Goal: Task Accomplishment & Management: Use online tool/utility

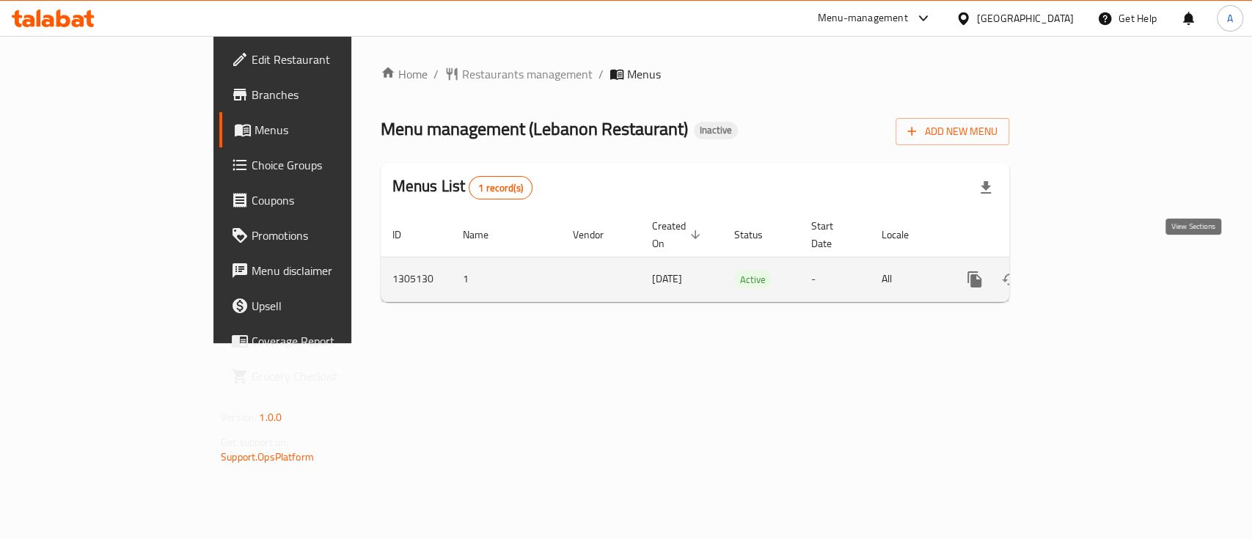
click at [1090, 271] on icon "enhanced table" at bounding box center [1081, 280] width 18 height 18
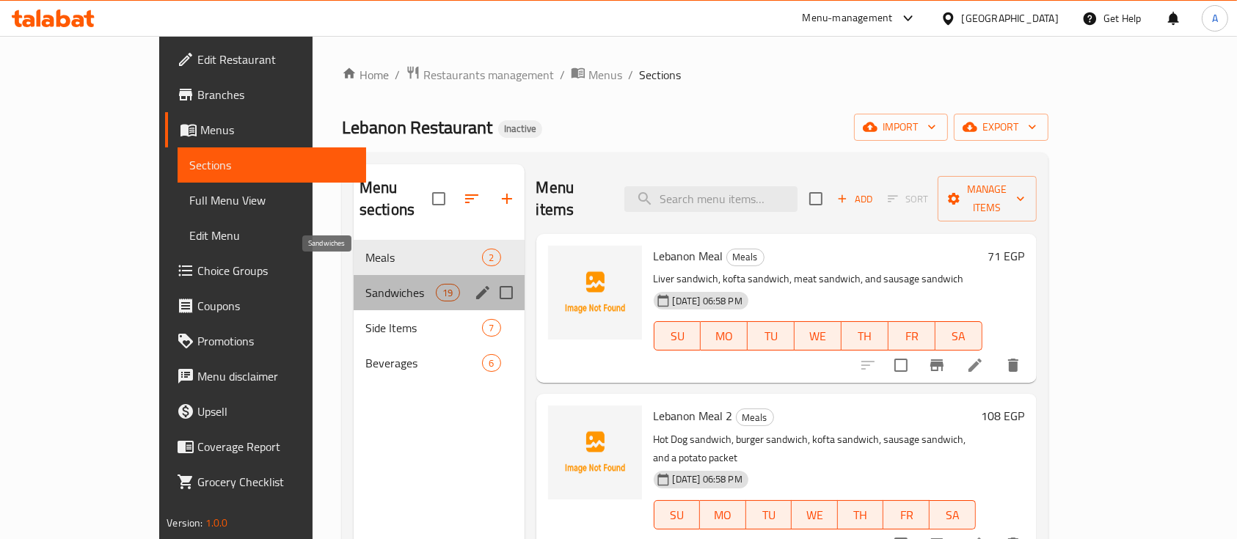
click at [365, 284] on span "Sandwiches" at bounding box center [400, 293] width 70 height 18
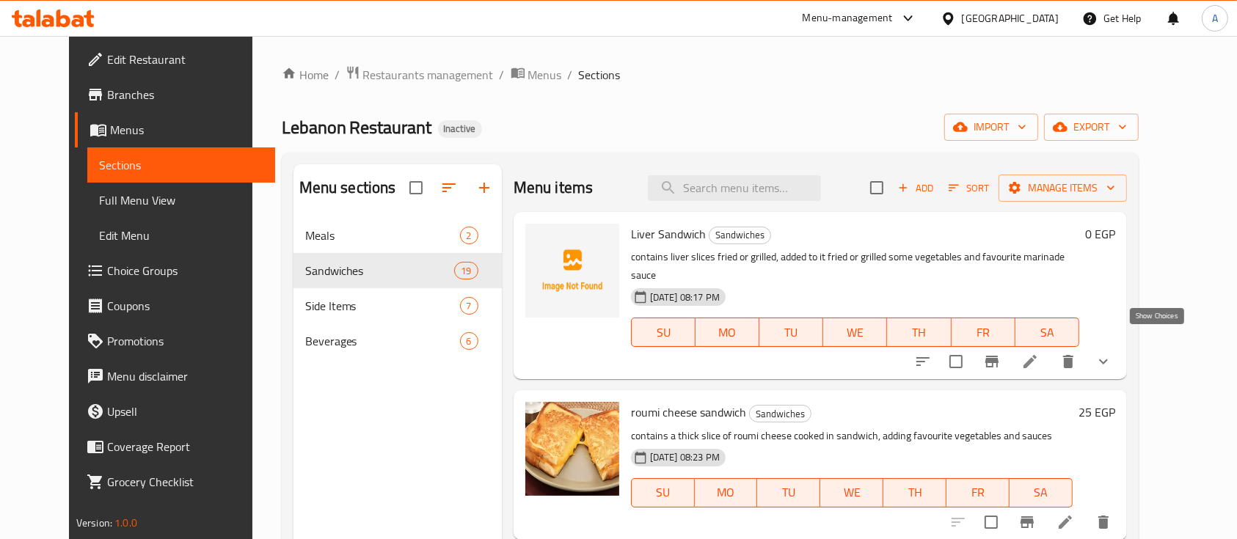
click at [1112, 353] on icon "show more" at bounding box center [1104, 362] width 18 height 18
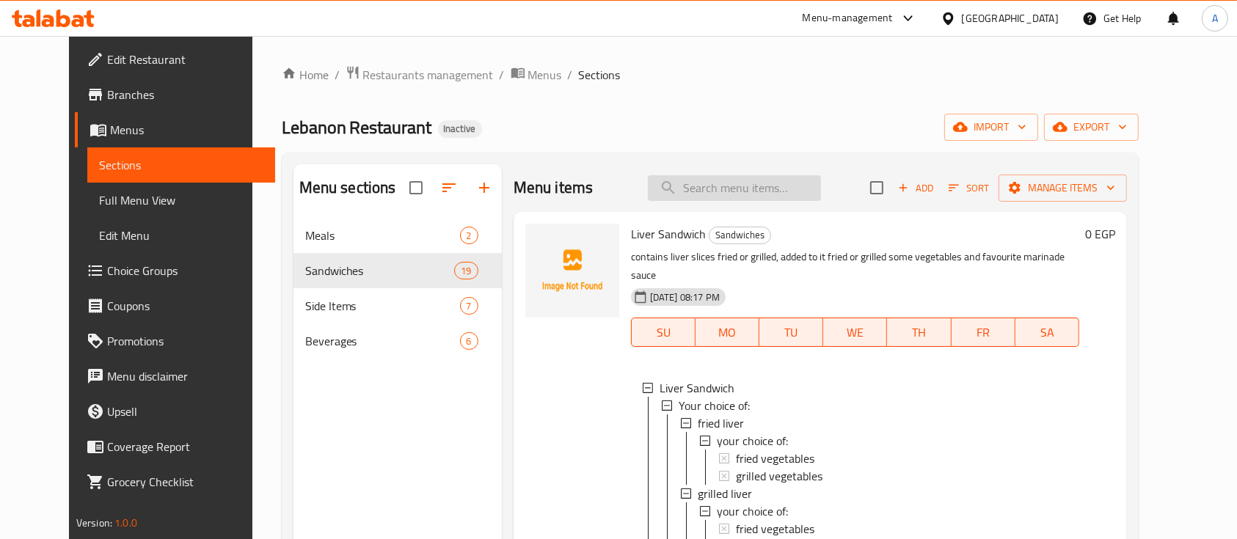
click at [721, 188] on input "search" at bounding box center [734, 188] width 173 height 26
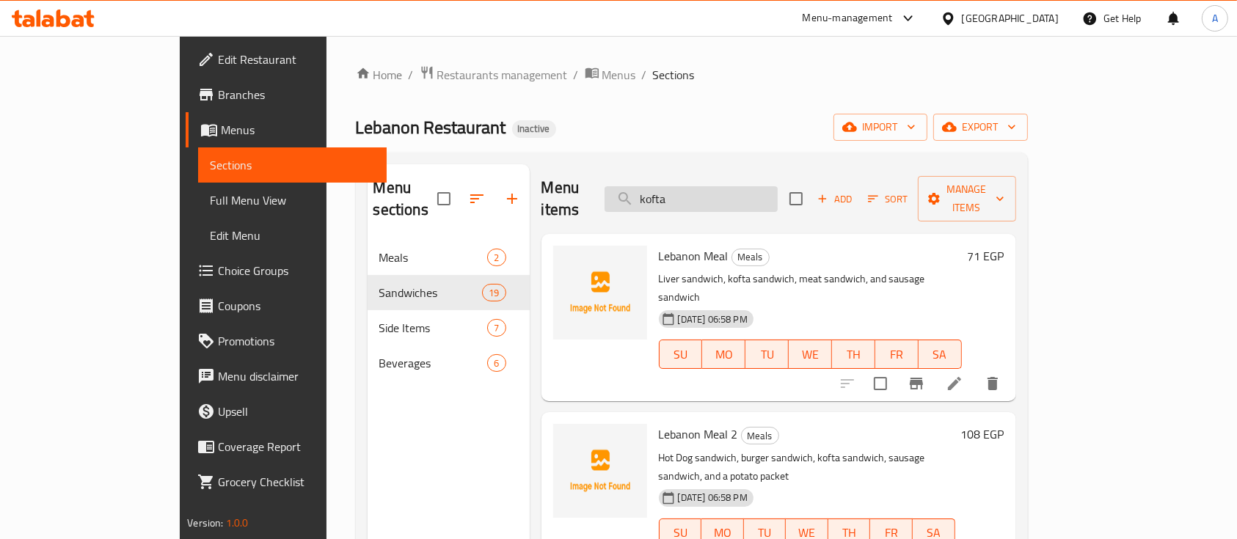
click at [774, 191] on input "kofta" at bounding box center [691, 199] width 173 height 26
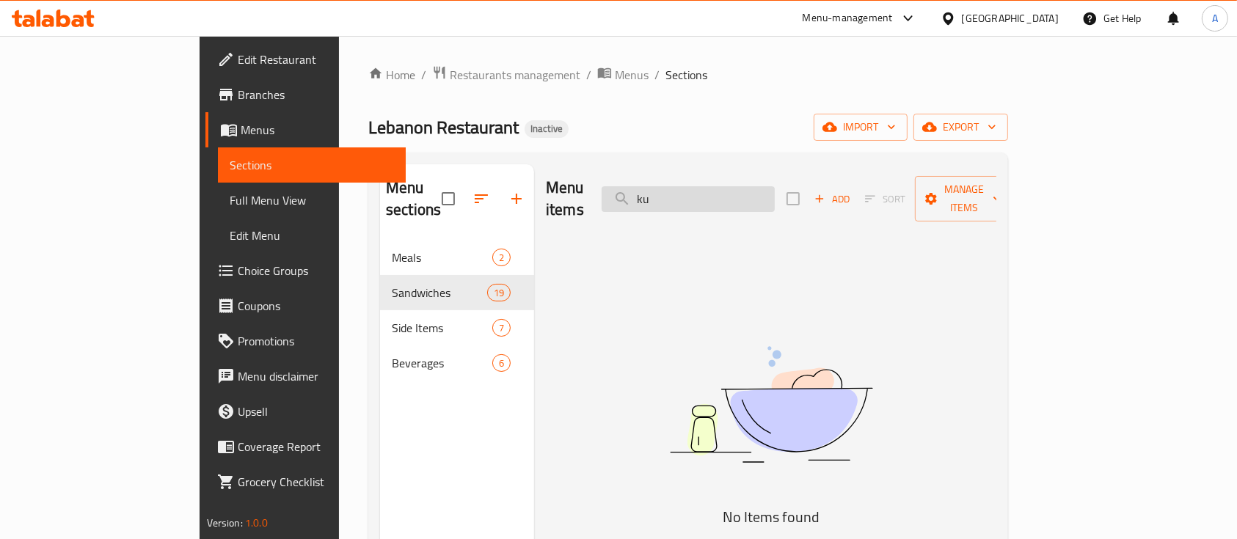
type input "k"
type input "ك"
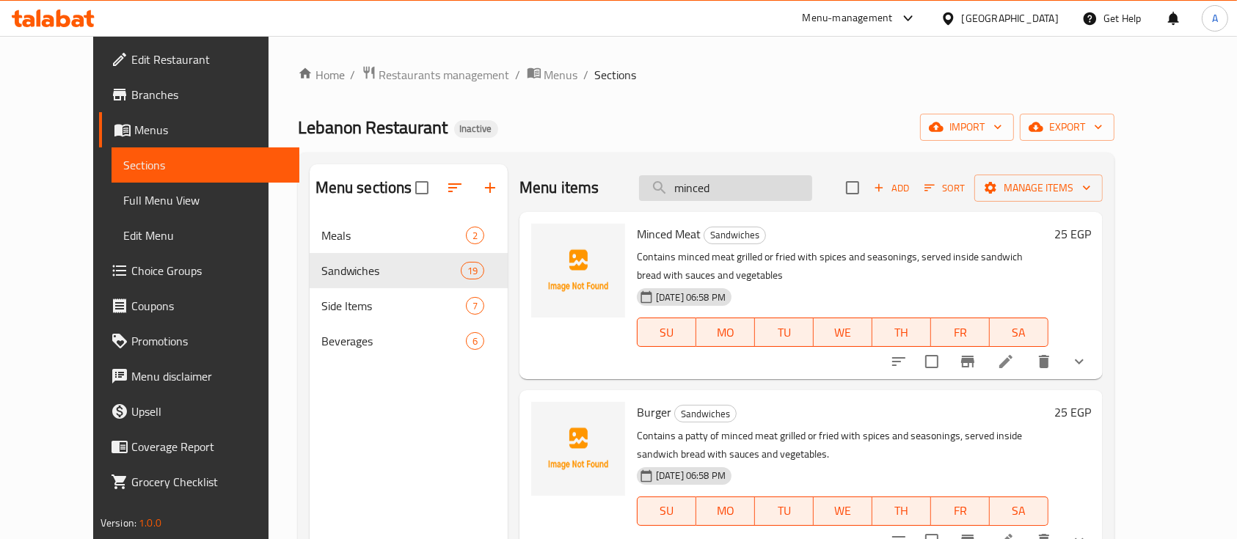
click at [732, 181] on input "minced" at bounding box center [725, 188] width 173 height 26
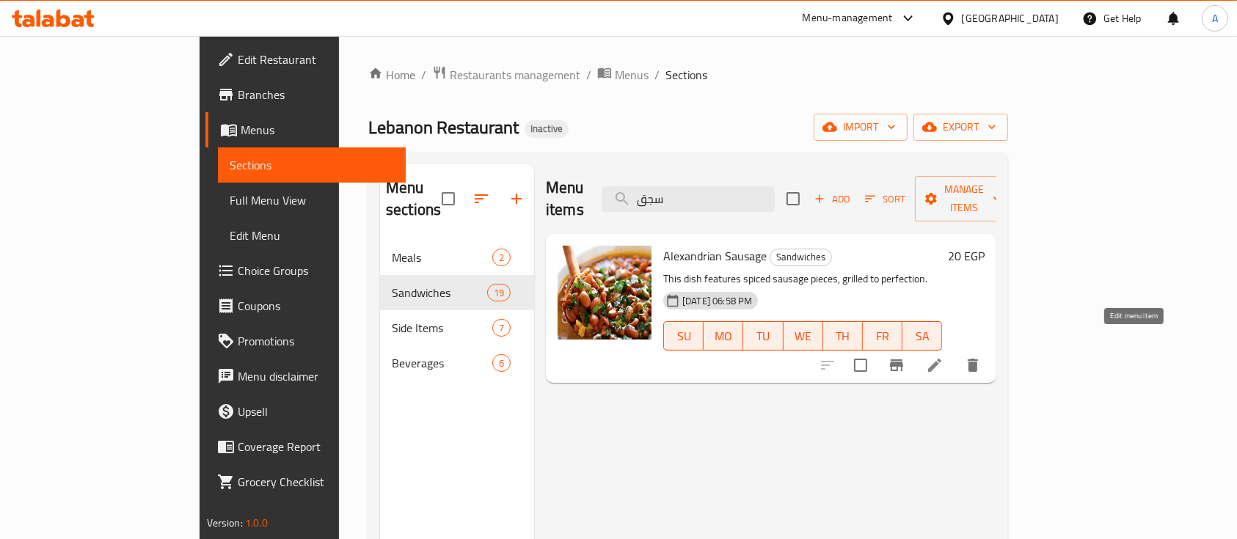
type input "سجق"
click at [944, 357] on icon at bounding box center [935, 366] width 18 height 18
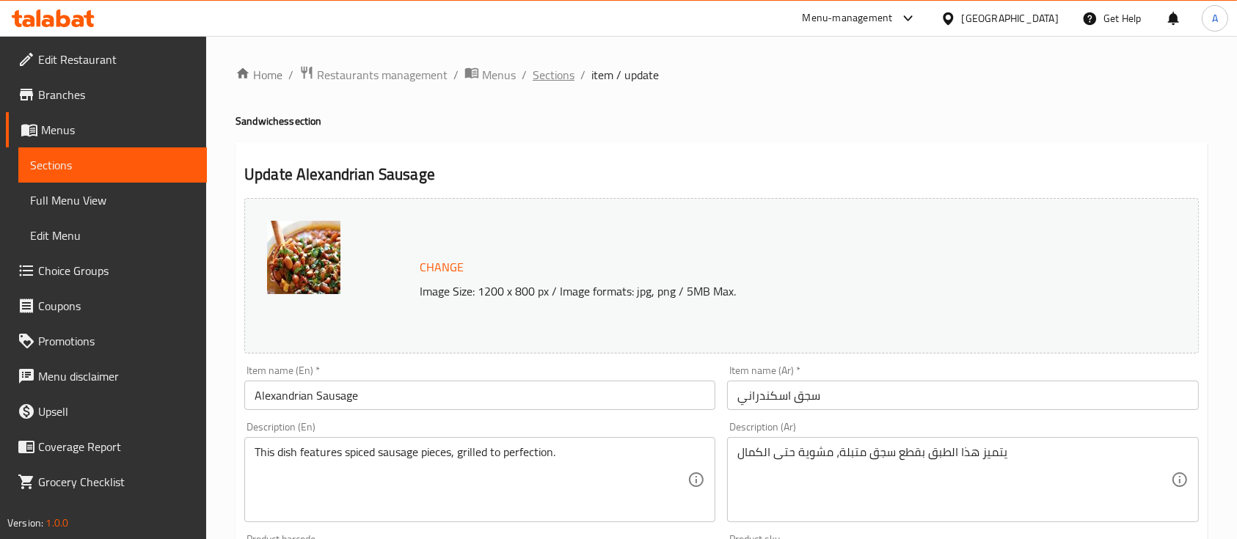
click at [550, 79] on span "Sections" at bounding box center [554, 75] width 42 height 18
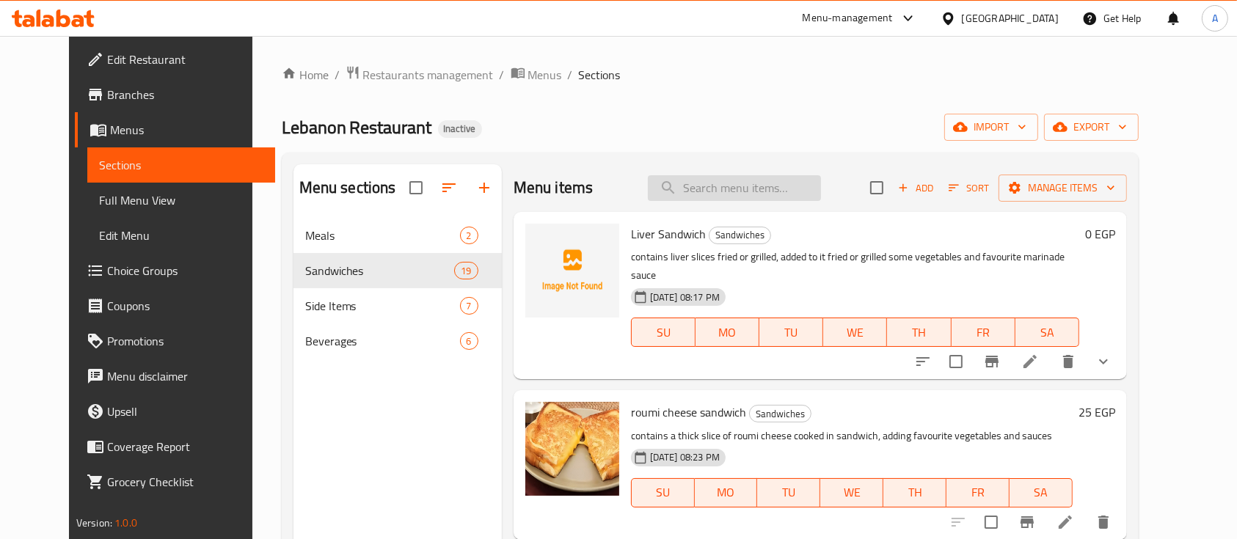
click at [740, 192] on input "search" at bounding box center [734, 188] width 173 height 26
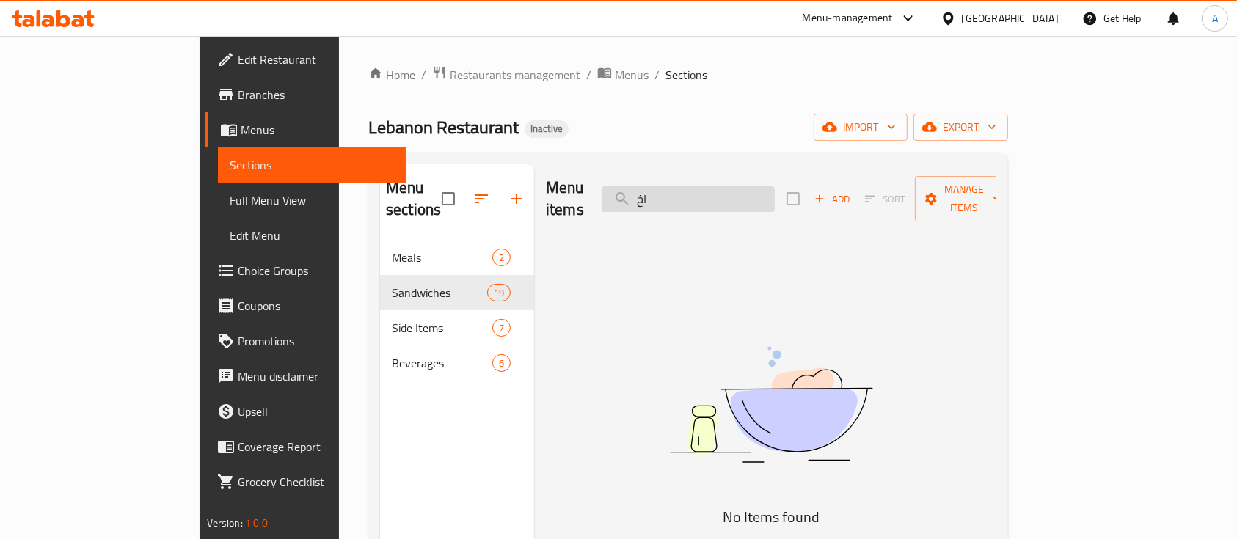
type input "ا"
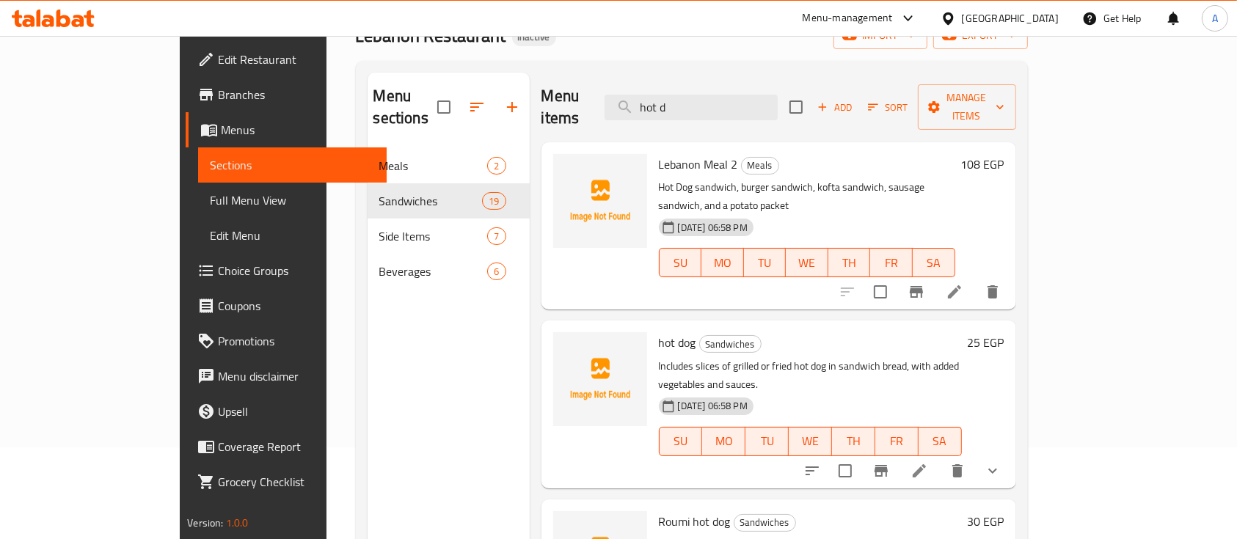
scroll to position [205, 0]
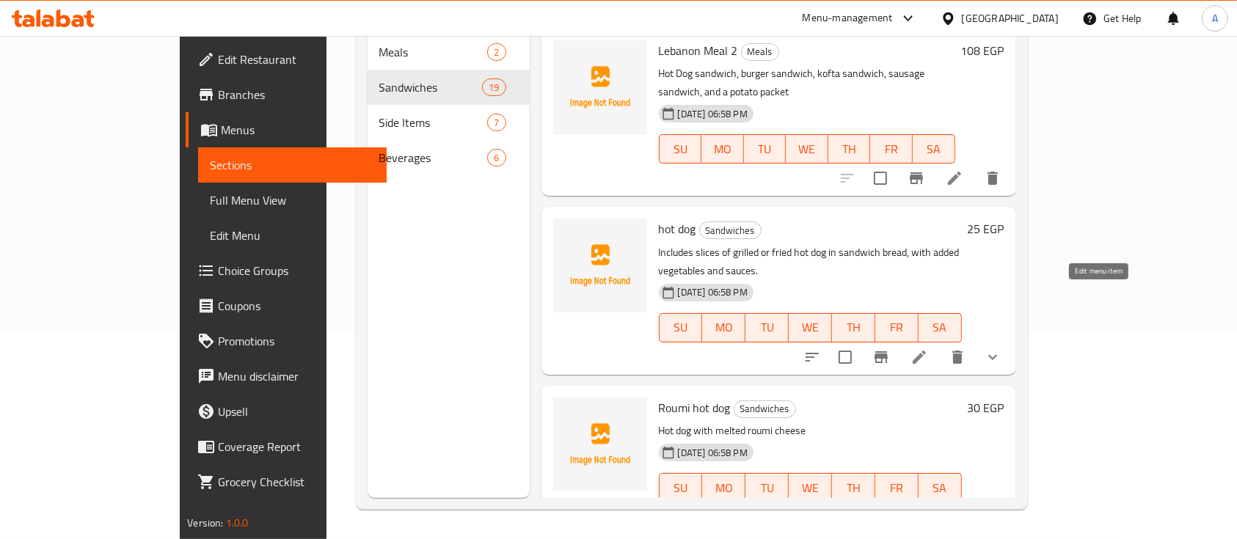
type input "hot d"
click at [926, 351] on icon at bounding box center [919, 357] width 13 height 13
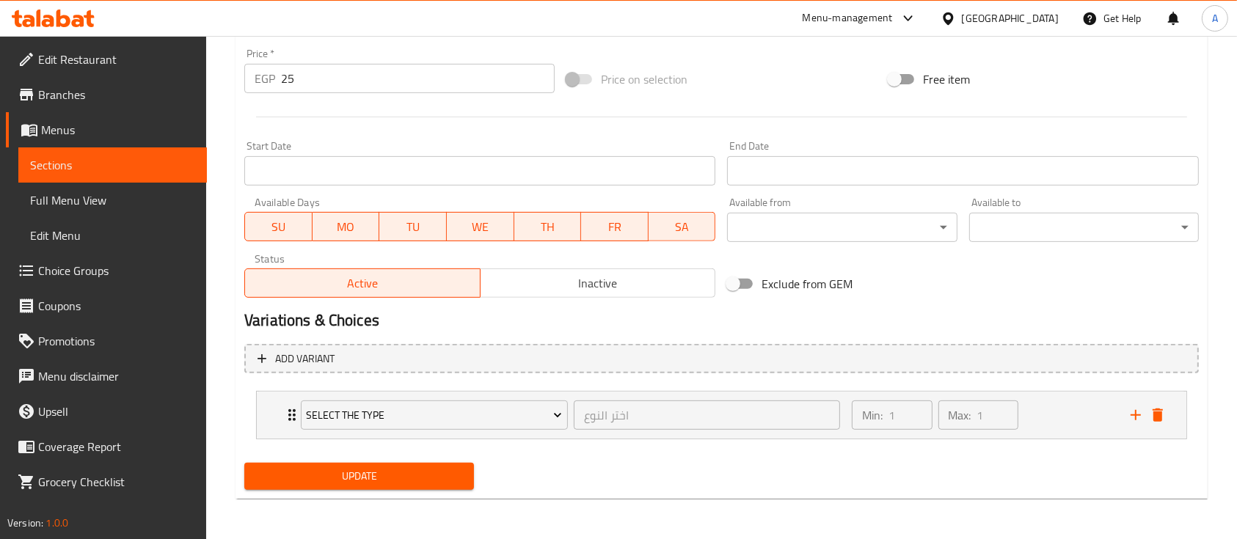
scroll to position [522, 0]
click at [1083, 429] on div "Min: 1 ​ Max: 1 ​" at bounding box center [982, 414] width 279 height 47
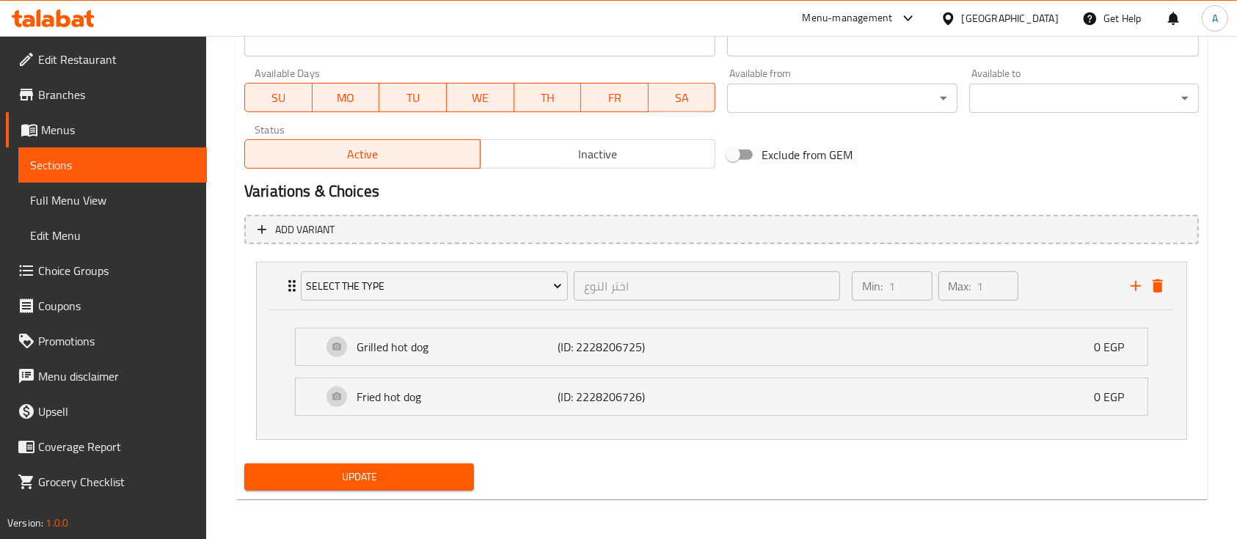
scroll to position [652, 0]
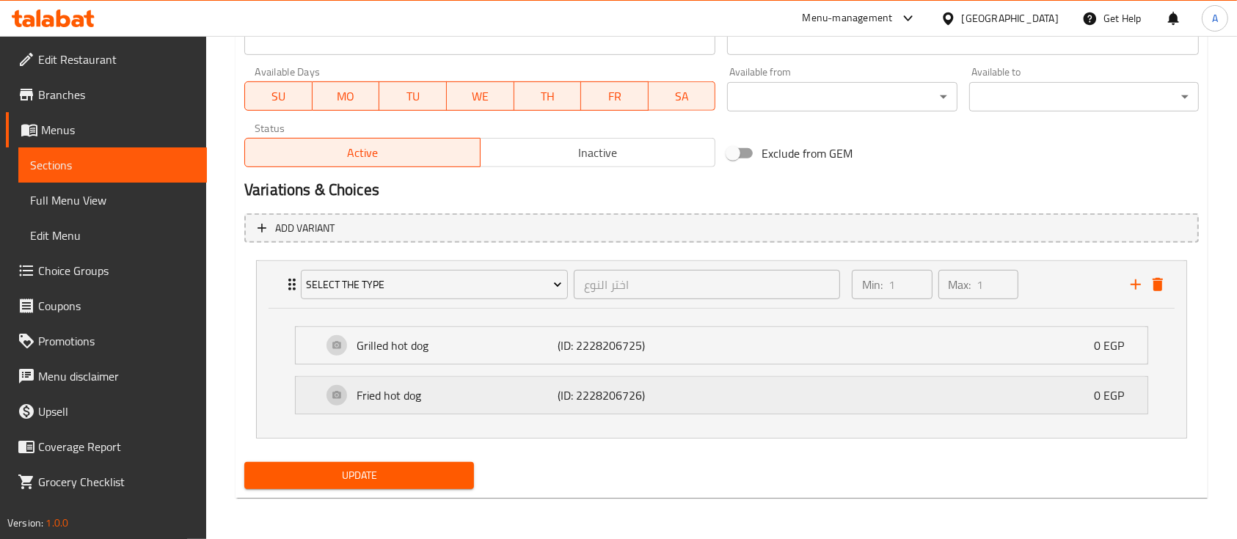
click at [567, 395] on p "(ID: 2228206726)" at bounding box center [625, 396] width 134 height 18
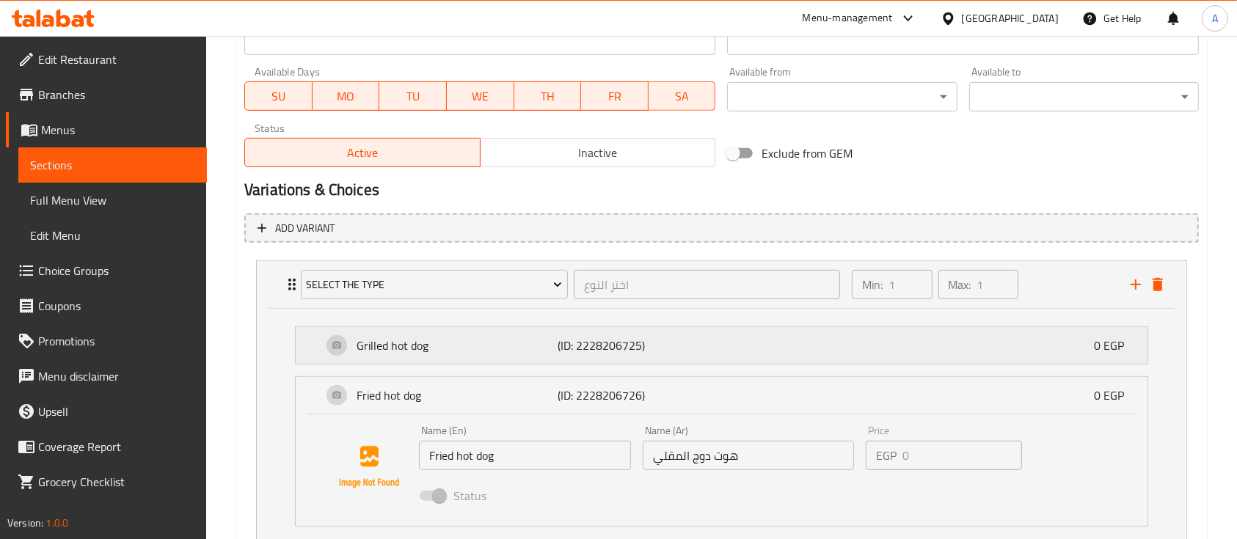
click at [546, 340] on p "Grilled hot dog" at bounding box center [457, 346] width 201 height 18
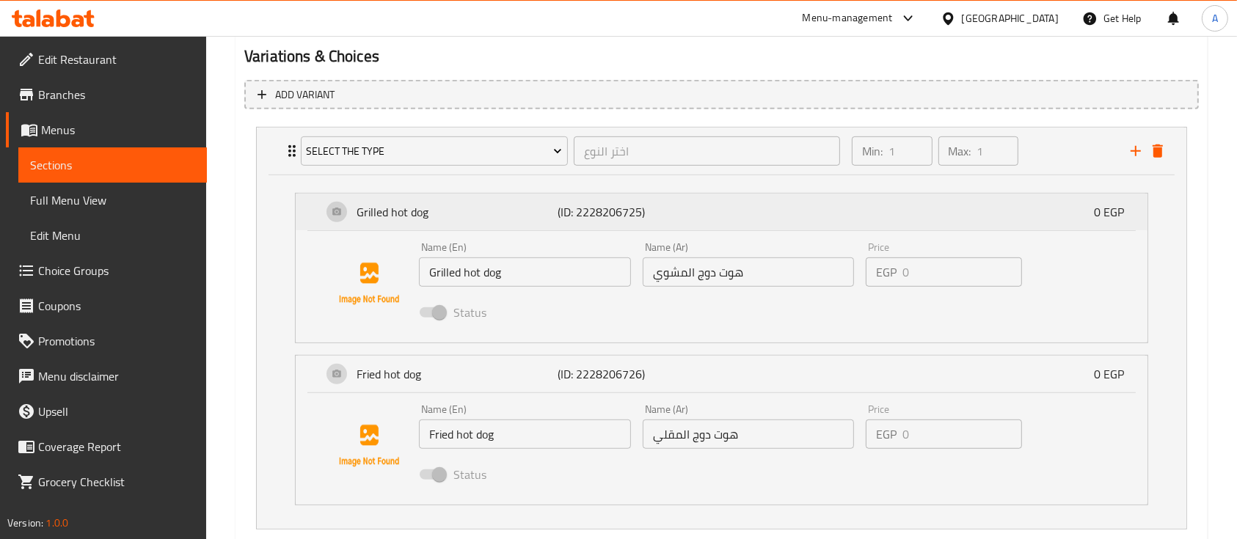
scroll to position [847, 0]
